Goal: Information Seeking & Learning: Learn about a topic

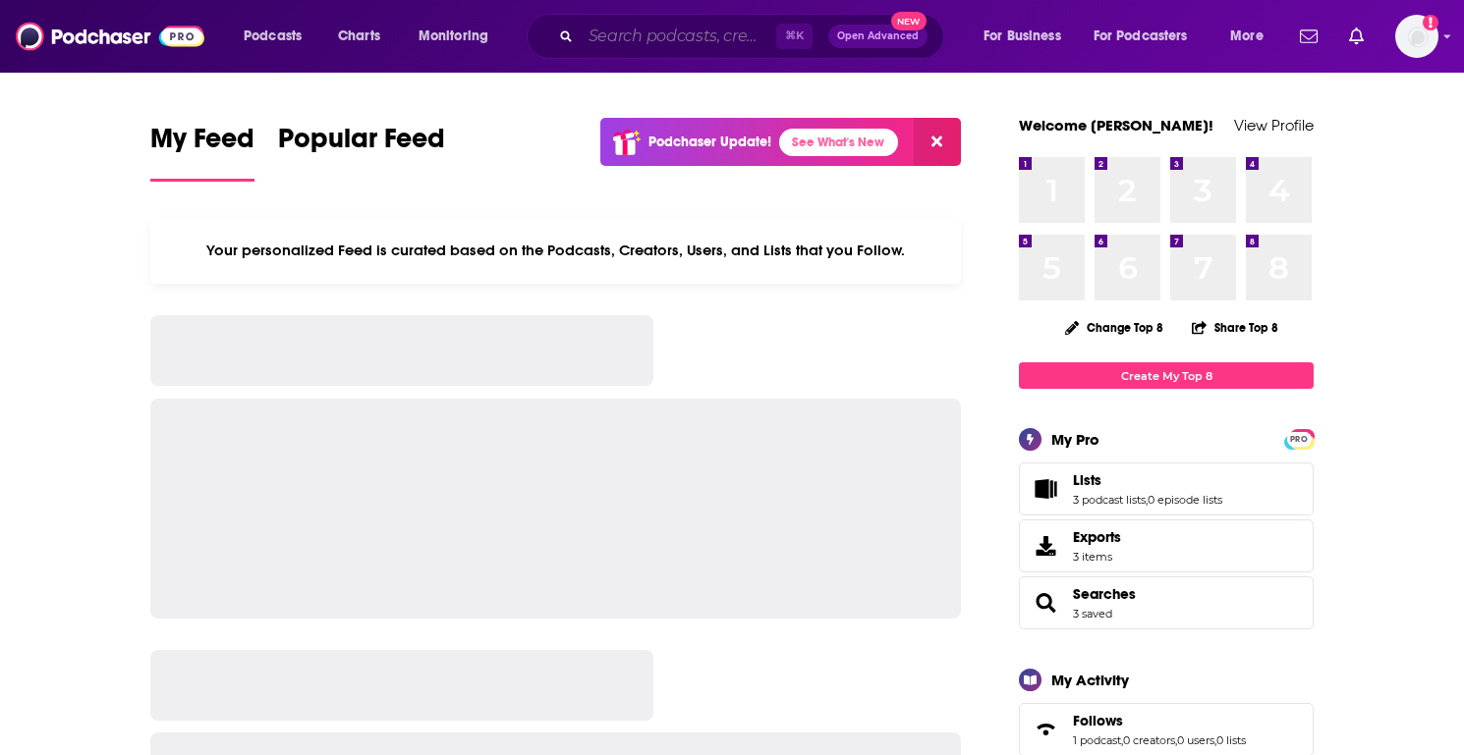
click at [606, 40] on input "Search podcasts, credits, & more..." at bounding box center [678, 36] width 195 height 31
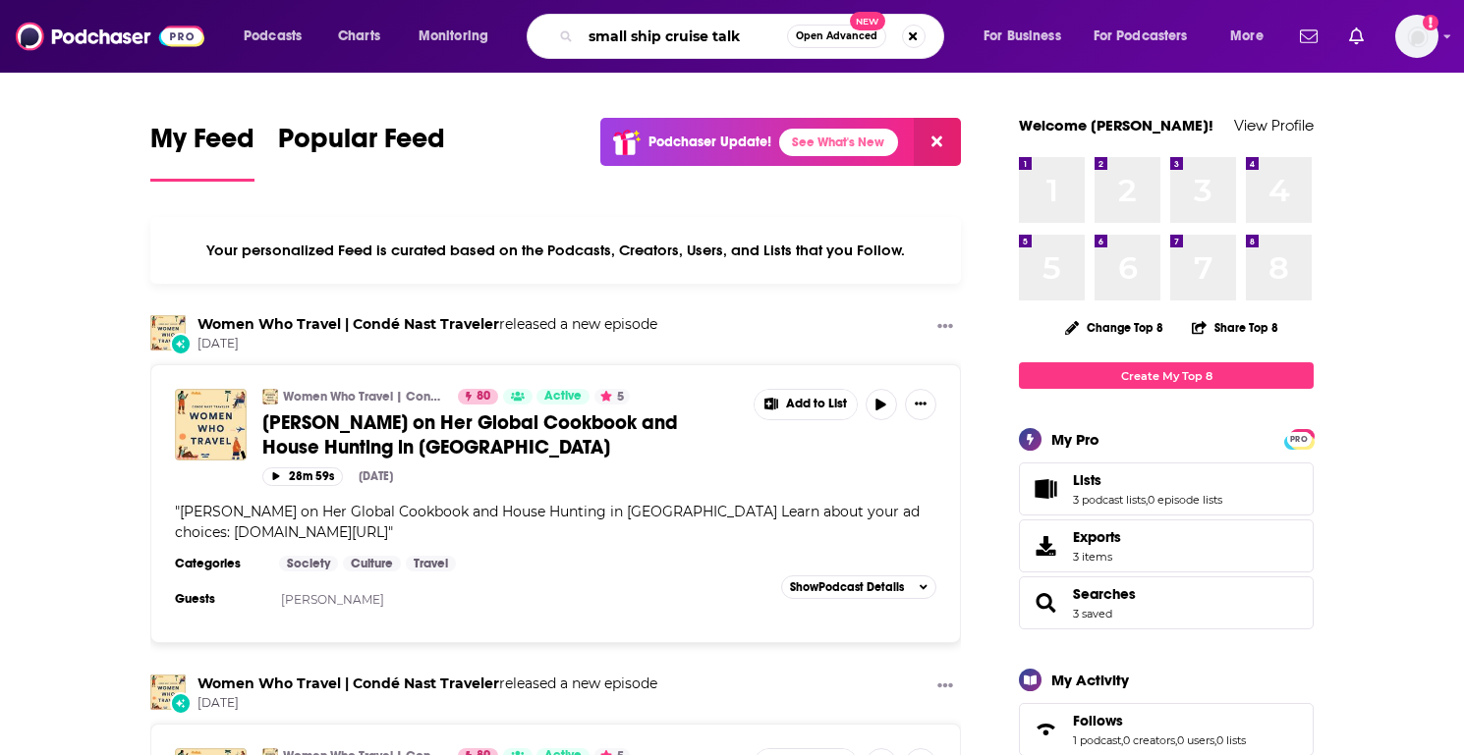
type input "small ship cruise talk"
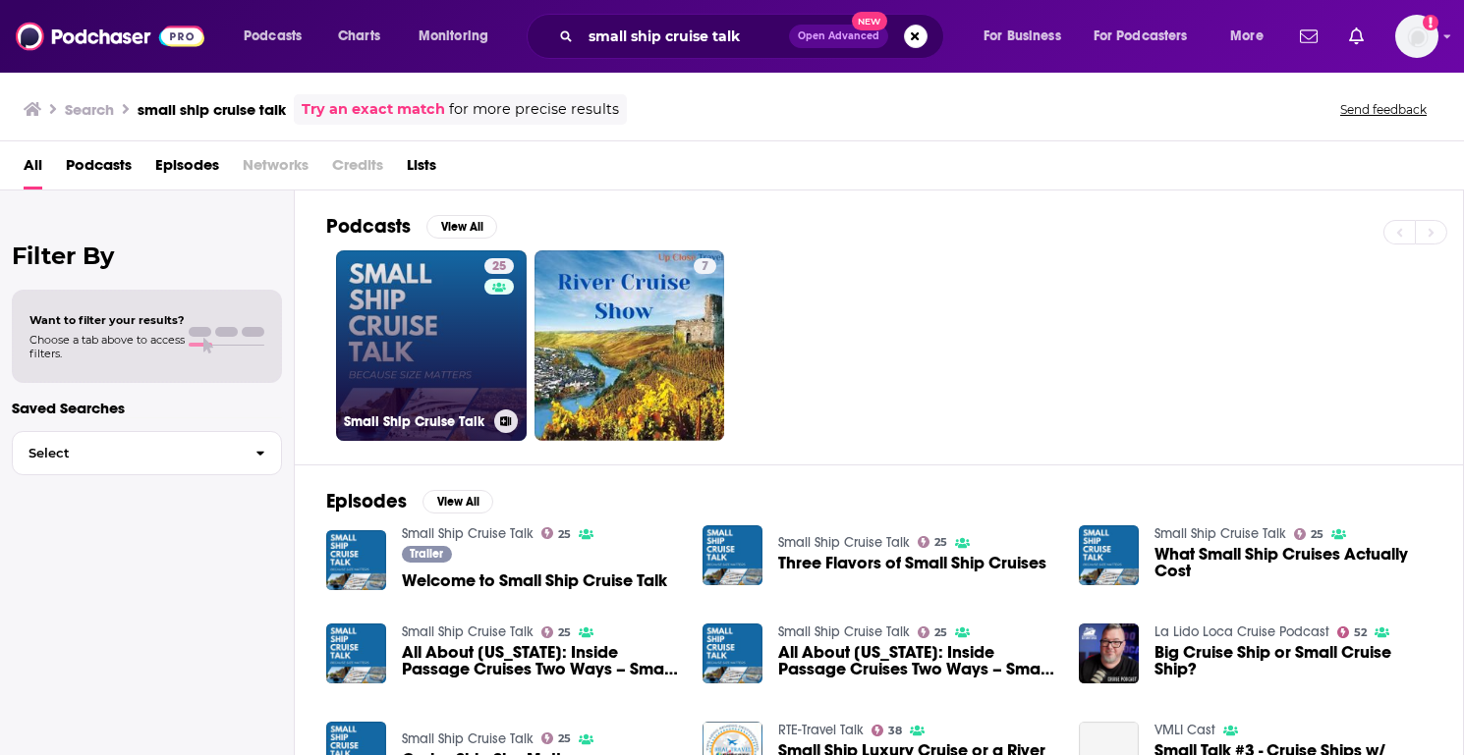
click at [439, 338] on link "25 Small Ship Cruise Talk" at bounding box center [431, 345] width 191 height 191
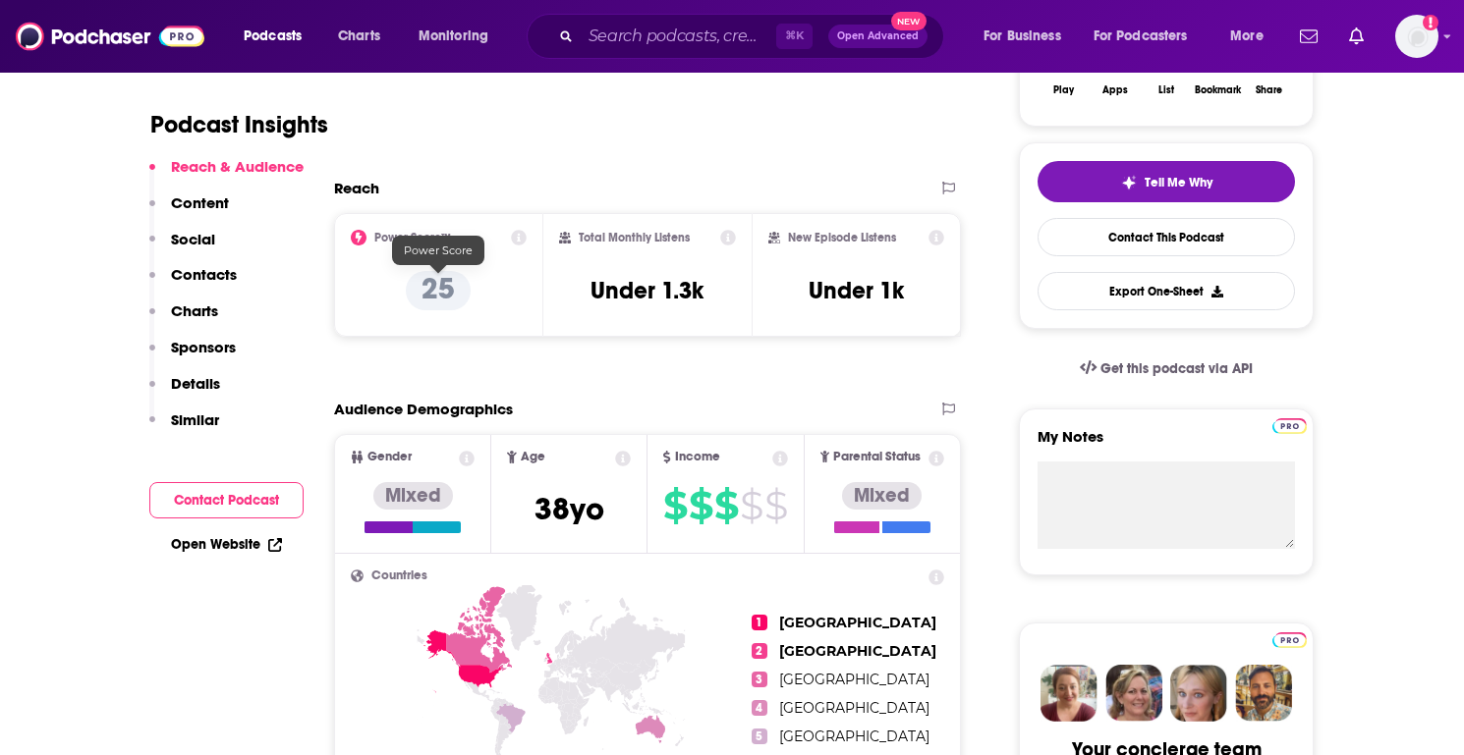
scroll to position [371, 0]
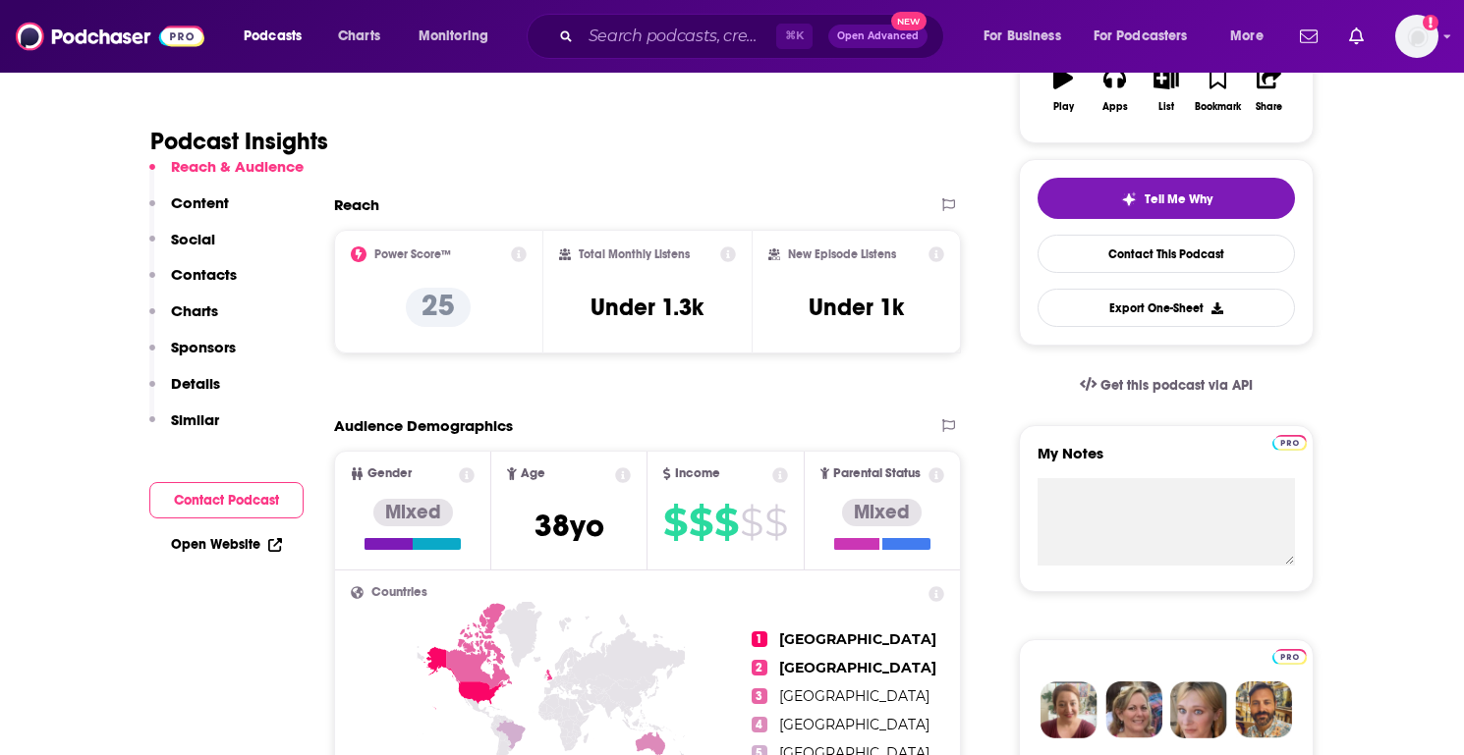
click at [517, 257] on icon at bounding box center [519, 255] width 16 height 16
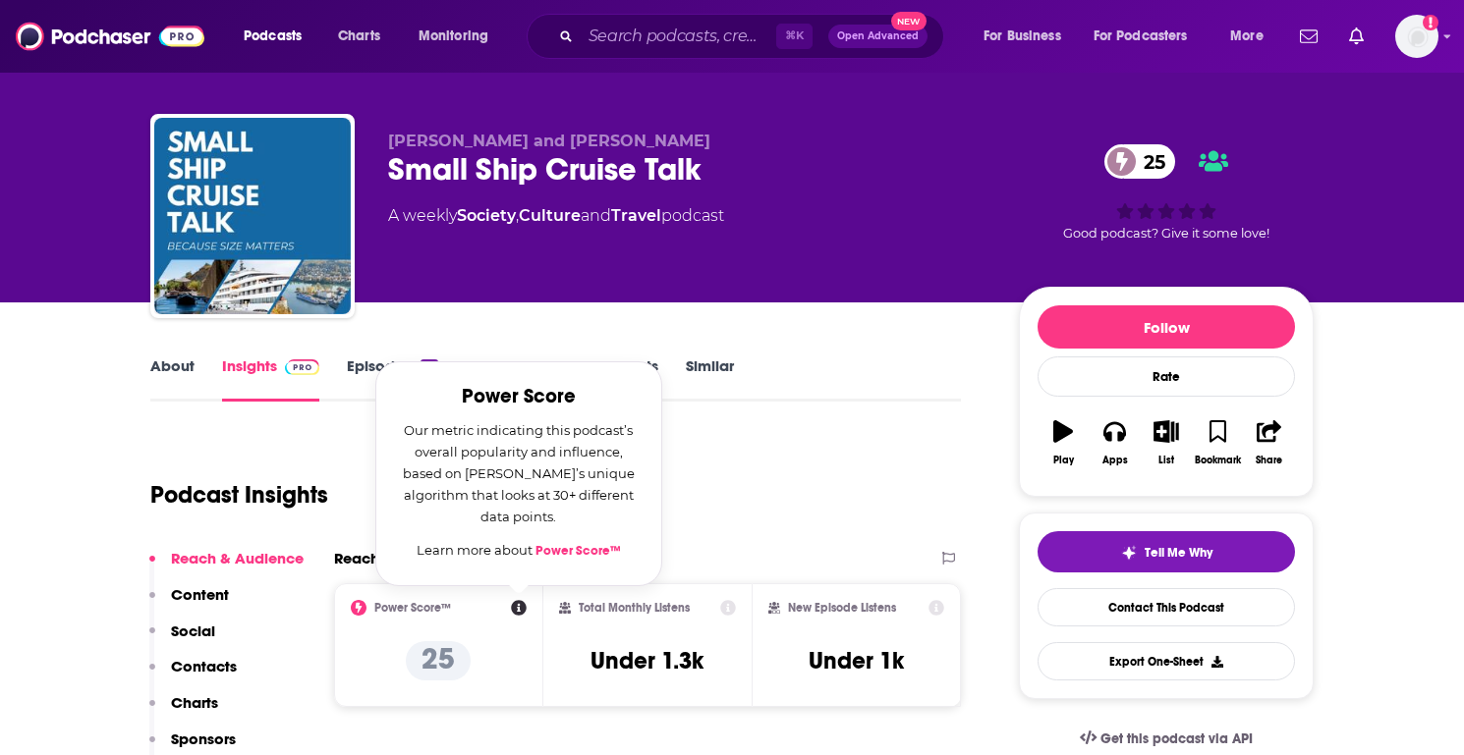
scroll to position [0, 0]
